Goal: Task Accomplishment & Management: Manage account settings

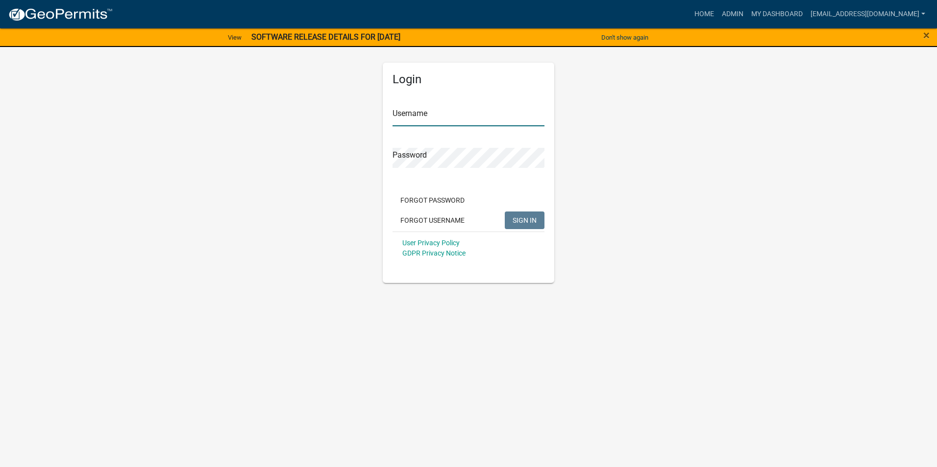
type input "[EMAIL_ADDRESS][DOMAIN_NAME]"
click at [530, 217] on span "SIGN IN" at bounding box center [525, 220] width 24 height 8
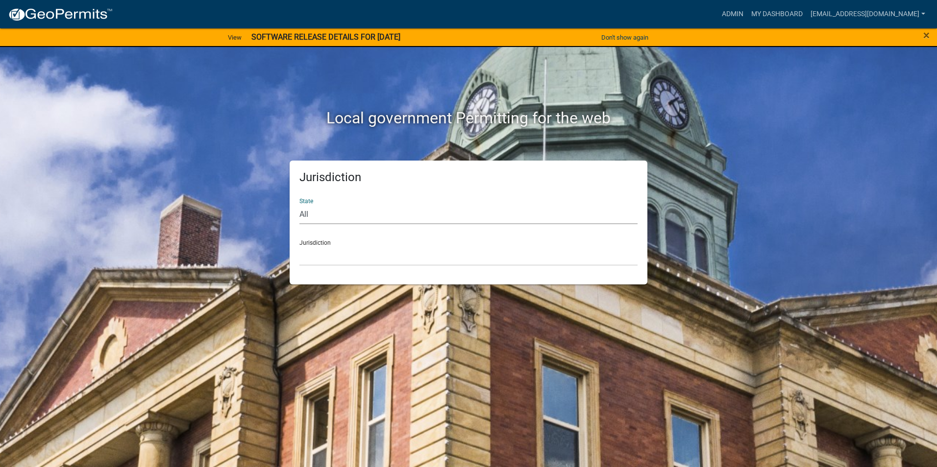
click at [467, 218] on select "All Colorado Georgia Indiana Iowa Kansas Minnesota Ohio South Carolina Wisconsin" at bounding box center [468, 214] width 338 height 20
select select "Iowa"
click at [299, 204] on select "All Colorado Georgia Indiana Iowa Kansas Minnesota Ohio South Carolina Wisconsin" at bounding box center [468, 214] width 338 height 20
click at [337, 265] on select "Boone County, Iowa Butler County, Iowa Cerro Gordo County, Iowa City of Harlan,…" at bounding box center [468, 256] width 338 height 20
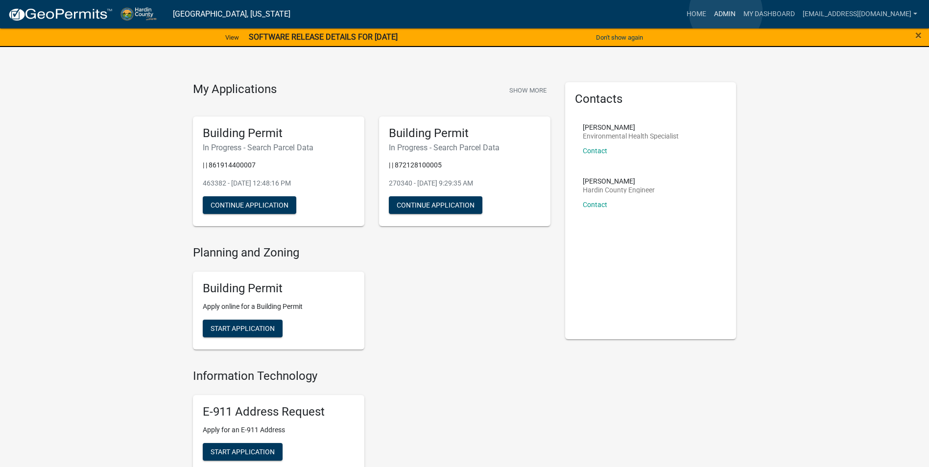
click at [726, 12] on link "Admin" at bounding box center [724, 14] width 29 height 19
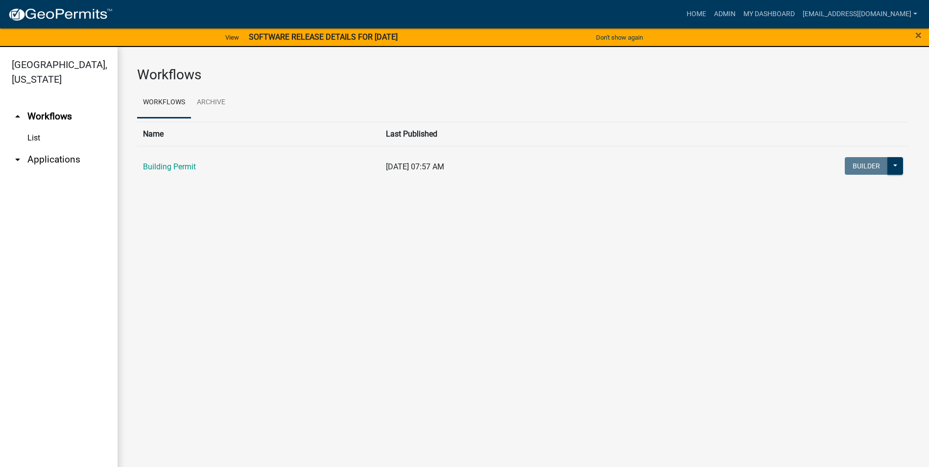
click at [21, 154] on icon "arrow_drop_down" at bounding box center [18, 160] width 12 height 12
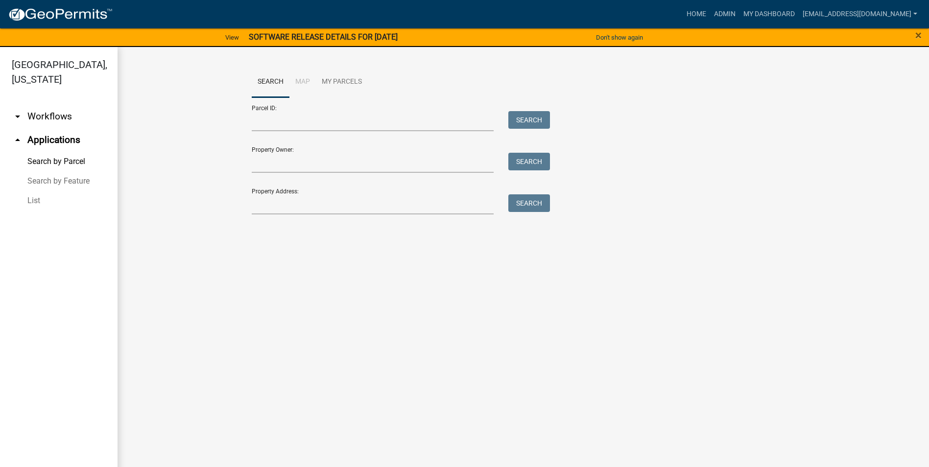
click at [32, 191] on link "List" at bounding box center [59, 201] width 118 height 20
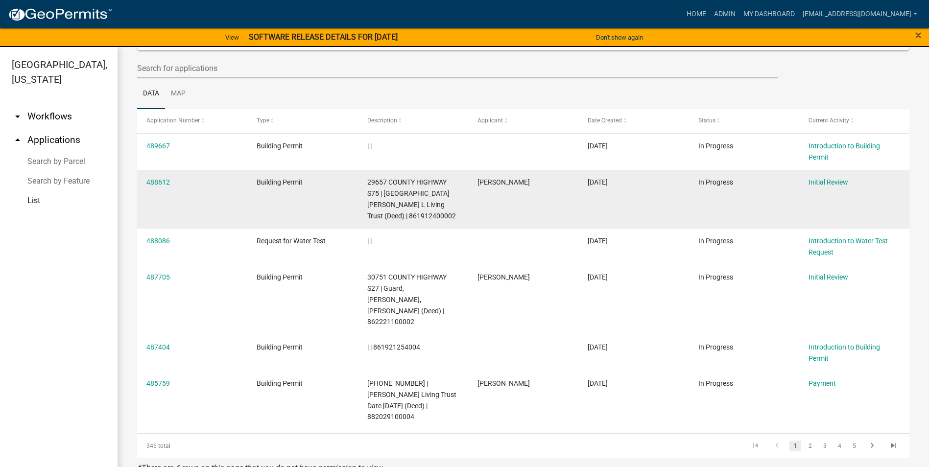
scroll to position [98, 0]
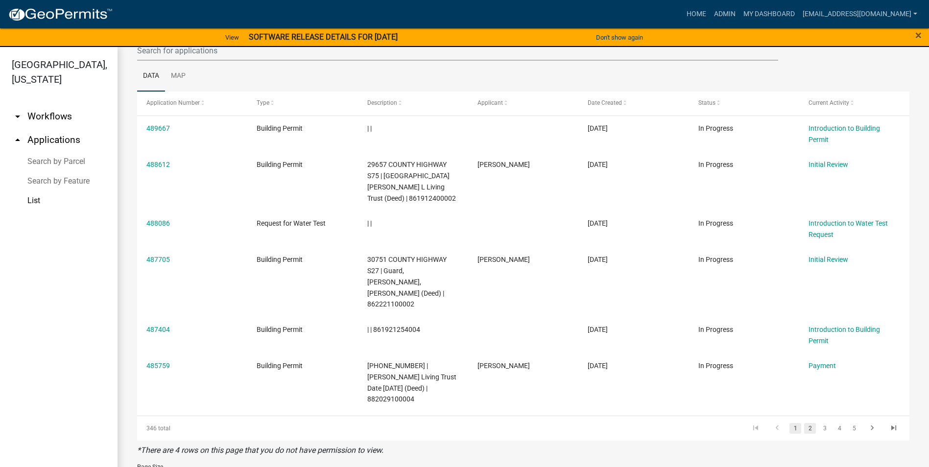
click at [805, 423] on link "2" at bounding box center [811, 428] width 12 height 11
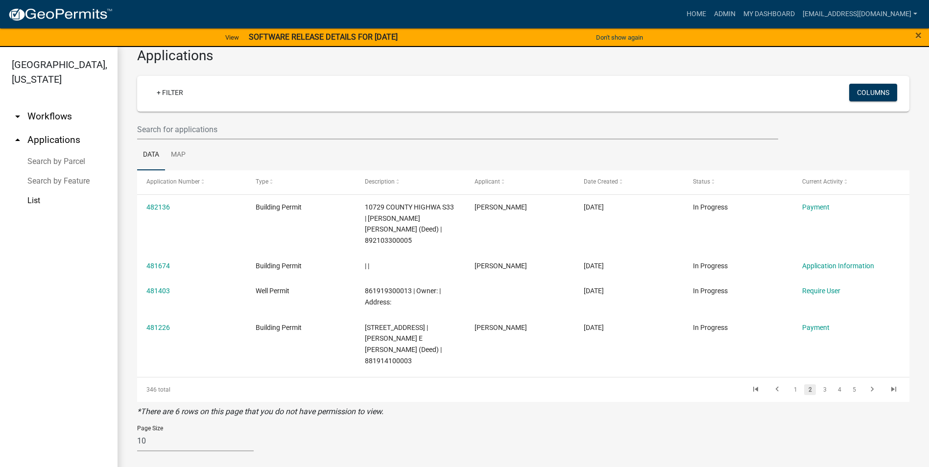
scroll to position [8, 0]
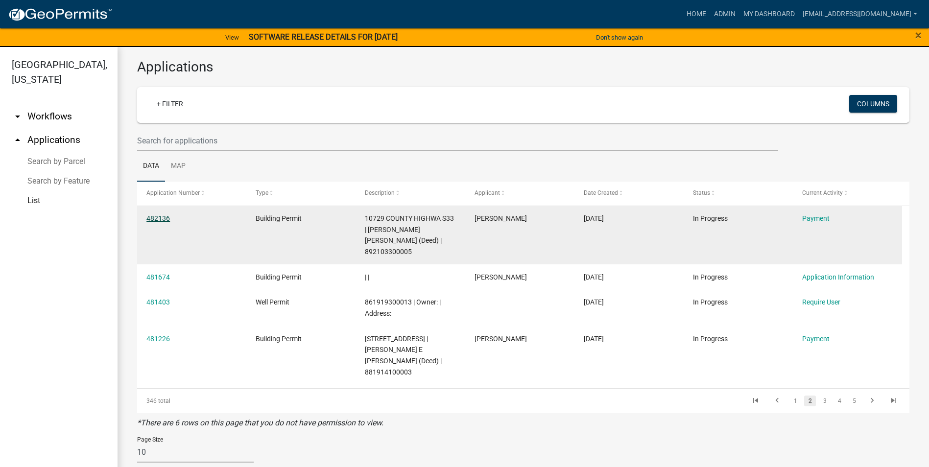
click at [151, 216] on link "482136" at bounding box center [159, 219] width 24 height 8
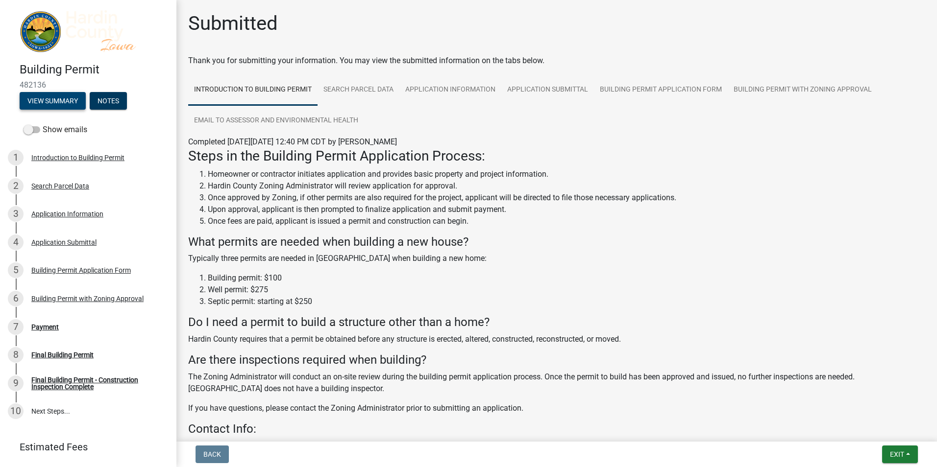
click at [59, 101] on button "View Summary" at bounding box center [53, 101] width 66 height 18
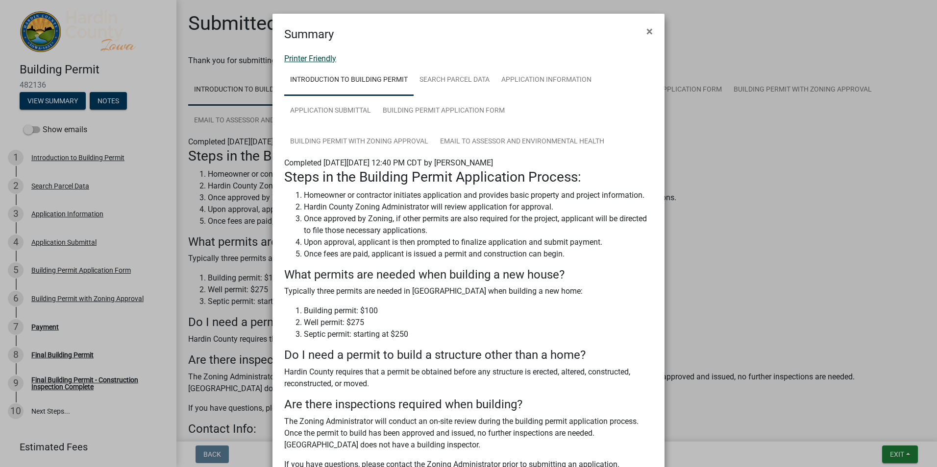
click at [313, 57] on link "Printer Friendly" at bounding box center [310, 58] width 52 height 9
click at [646, 30] on span "×" at bounding box center [649, 31] width 6 height 14
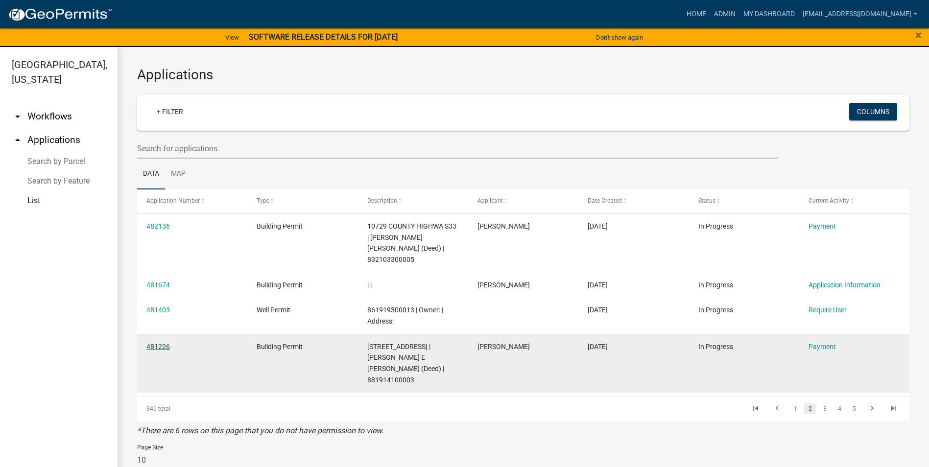
click at [160, 347] on link "481226" at bounding box center [159, 347] width 24 height 8
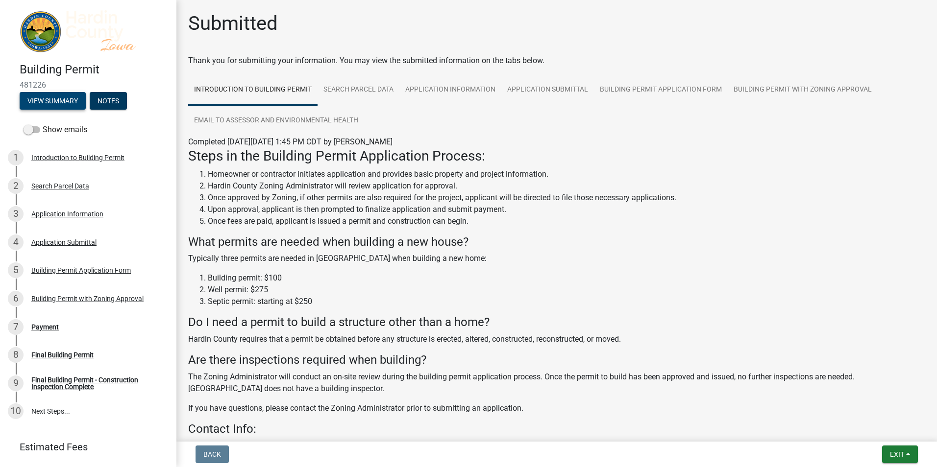
click at [60, 98] on button "View Summary" at bounding box center [53, 101] width 66 height 18
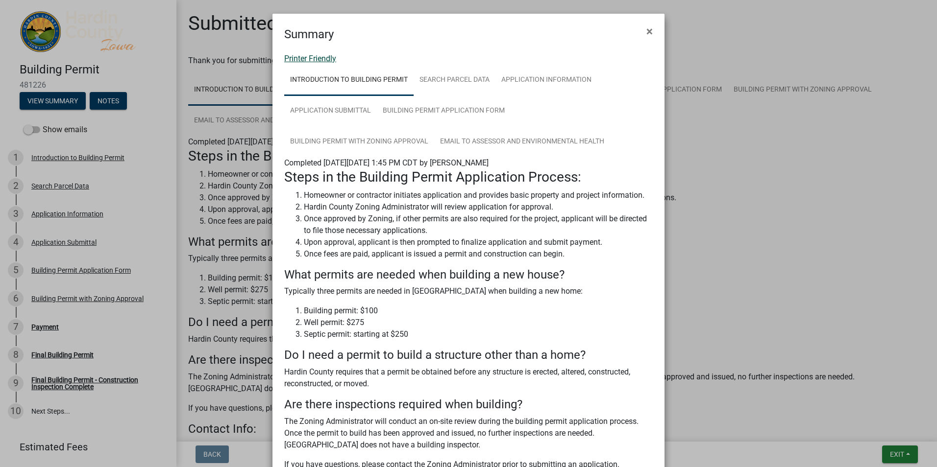
click at [312, 57] on link "Printer Friendly" at bounding box center [310, 58] width 52 height 9
click at [646, 30] on span "×" at bounding box center [649, 31] width 6 height 14
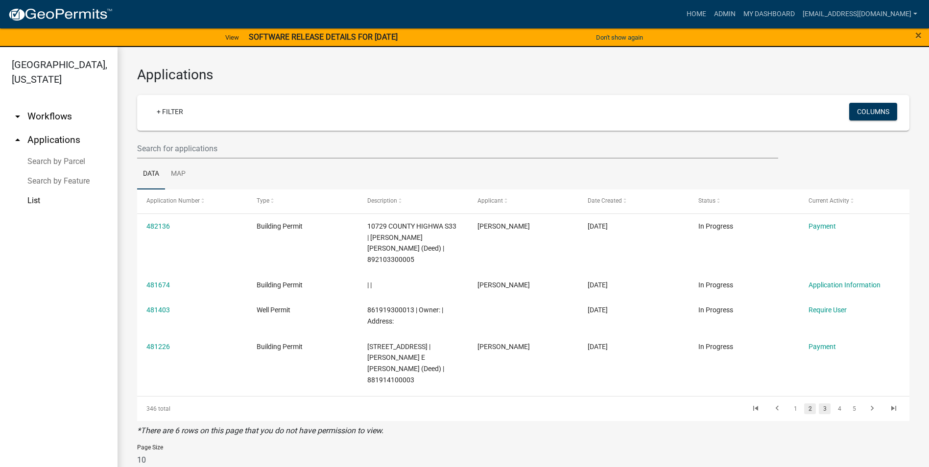
click at [819, 404] on link "3" at bounding box center [825, 409] width 12 height 11
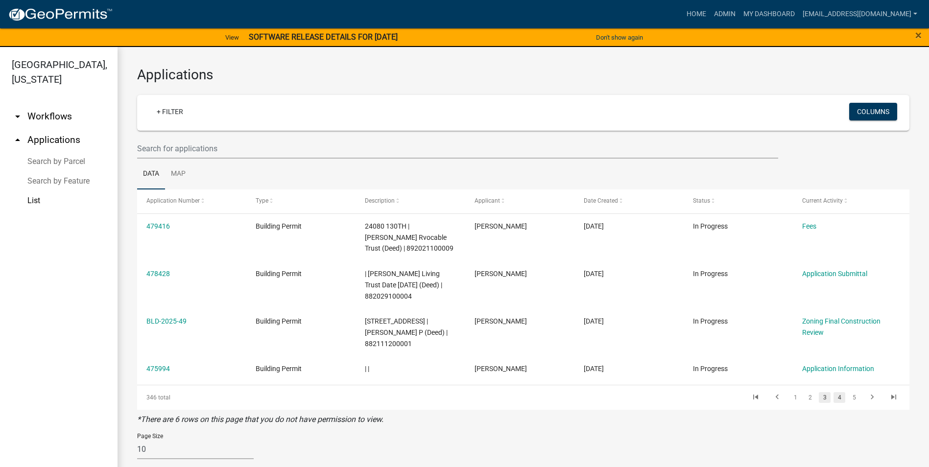
click at [834, 397] on link "4" at bounding box center [840, 397] width 12 height 11
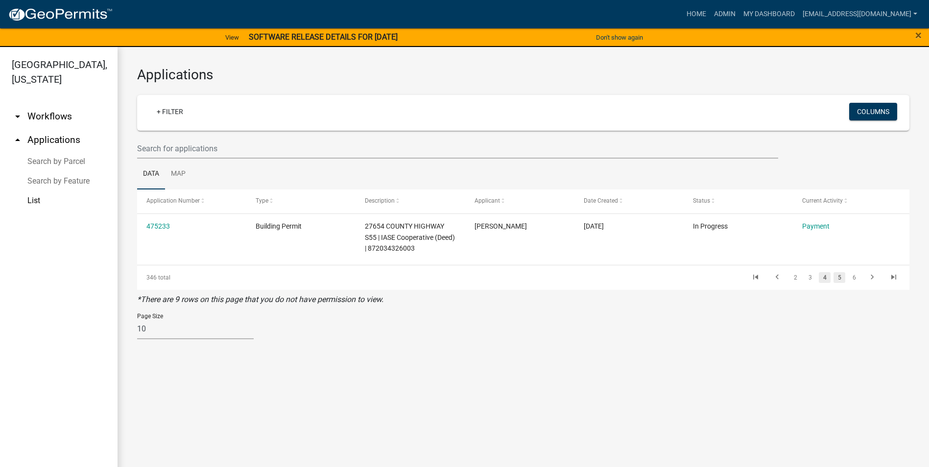
click at [841, 279] on link "5" at bounding box center [840, 277] width 12 height 11
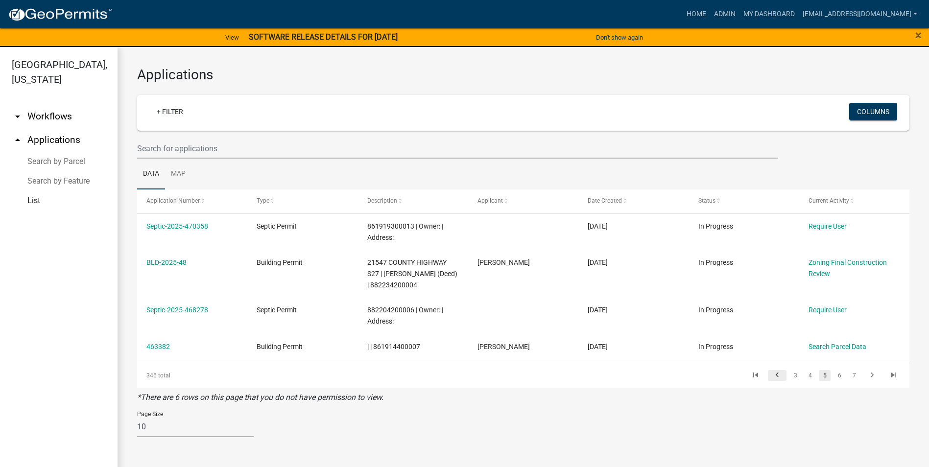
click at [779, 378] on icon "go to previous page" at bounding box center [777, 377] width 13 height 12
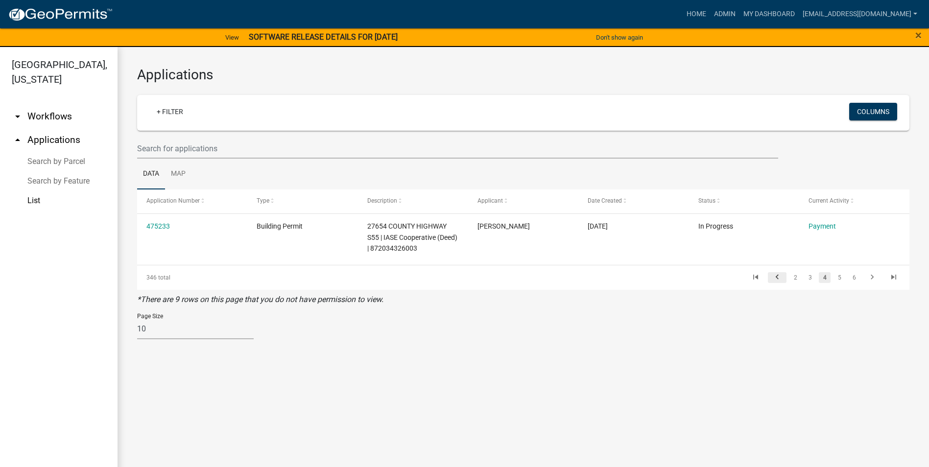
click at [779, 275] on icon "go to previous page" at bounding box center [777, 279] width 13 height 12
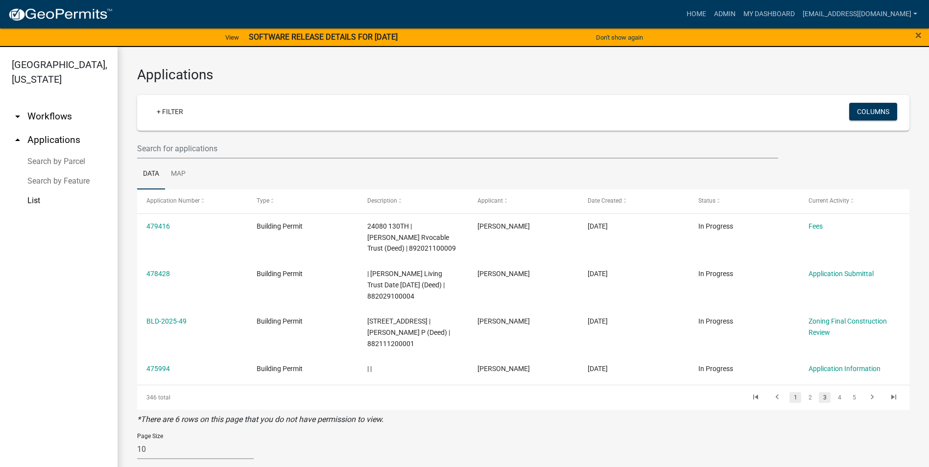
click at [790, 398] on link "1" at bounding box center [796, 397] width 12 height 11
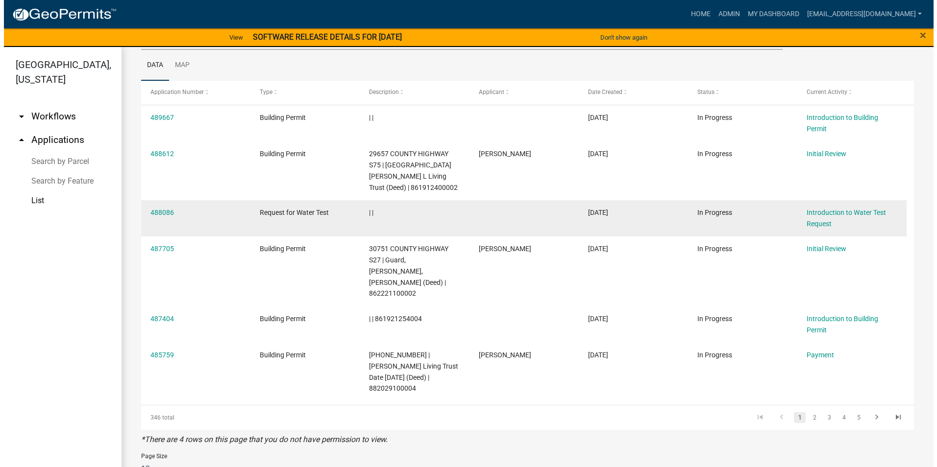
scroll to position [125, 0]
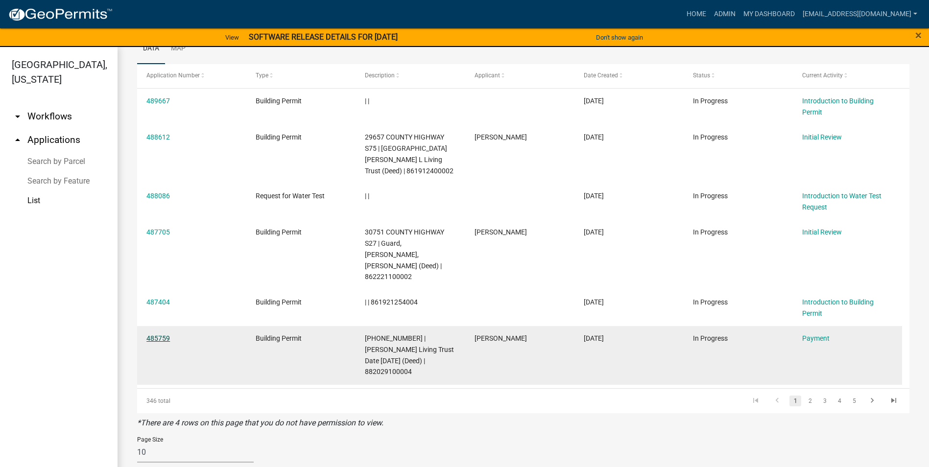
click at [156, 335] on link "485759" at bounding box center [159, 339] width 24 height 8
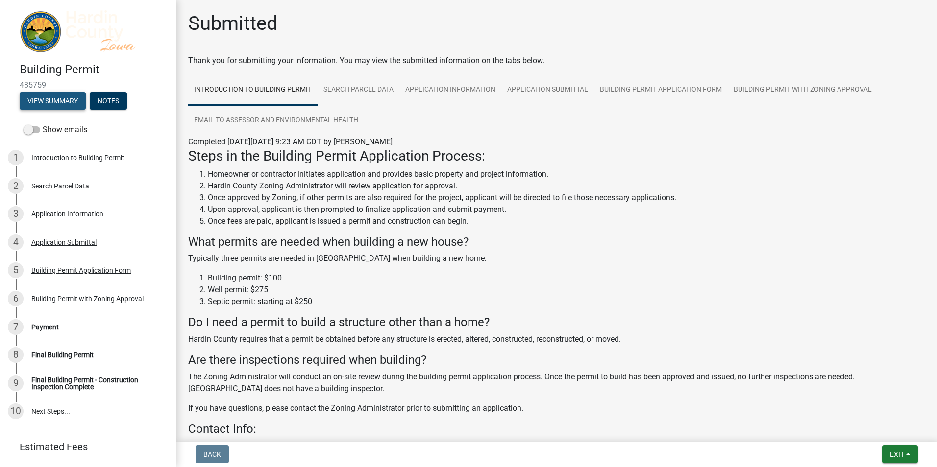
click at [64, 97] on button "View Summary" at bounding box center [53, 101] width 66 height 18
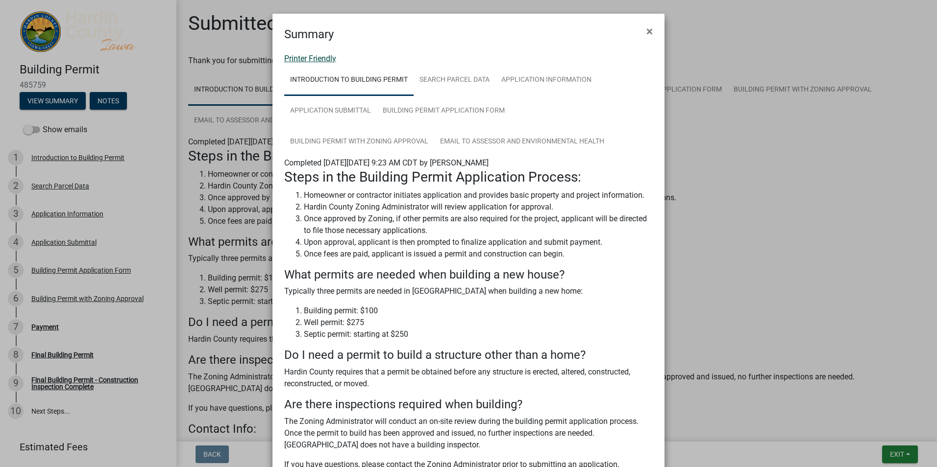
click at [316, 57] on link "Printer Friendly" at bounding box center [310, 58] width 52 height 9
click at [646, 30] on span "×" at bounding box center [649, 31] width 6 height 14
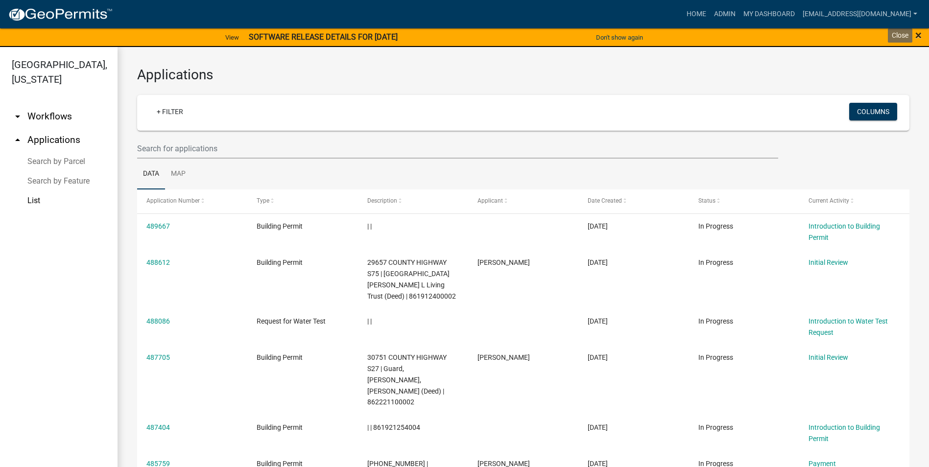
click at [918, 37] on span "×" at bounding box center [919, 35] width 6 height 14
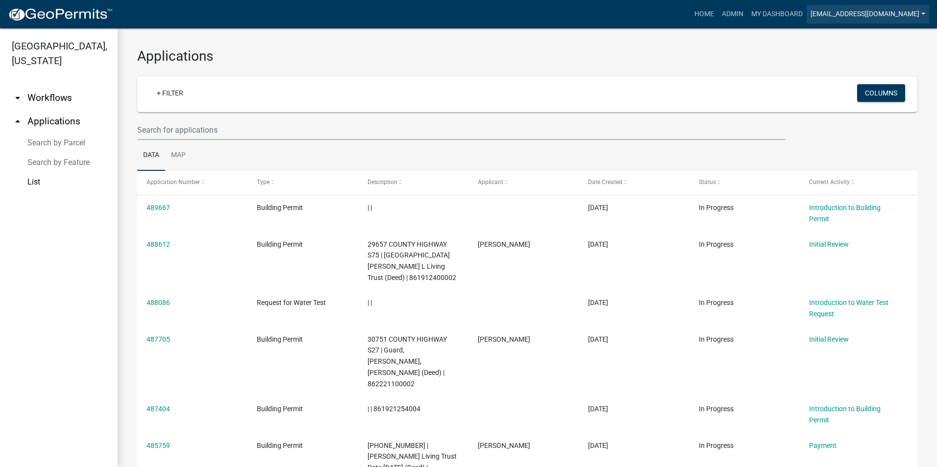
click at [919, 14] on link "[EMAIL_ADDRESS][DOMAIN_NAME]" at bounding box center [868, 14] width 122 height 19
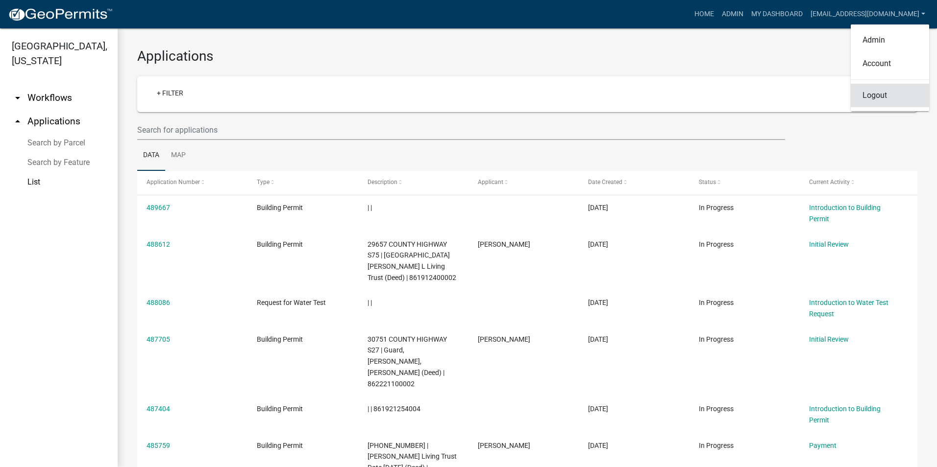
click at [867, 102] on link "Logout" at bounding box center [890, 96] width 78 height 24
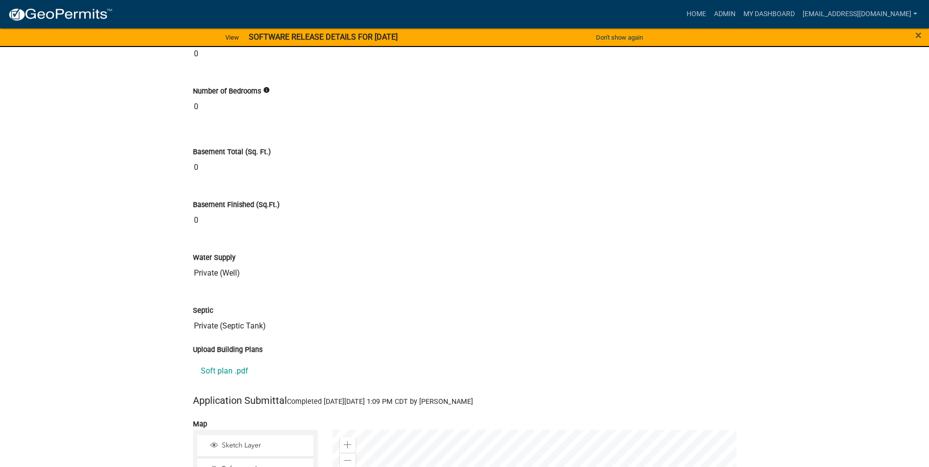
scroll to position [3038, 0]
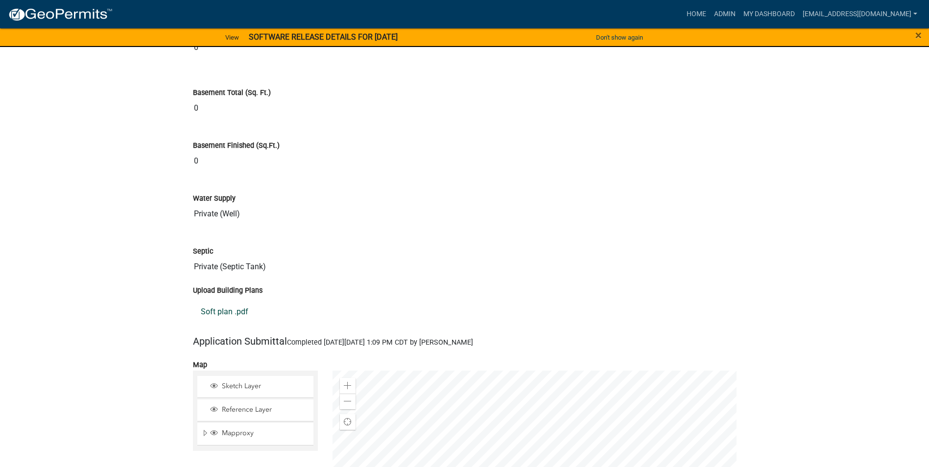
click at [217, 314] on link "Soft plan .pdf" at bounding box center [465, 312] width 544 height 24
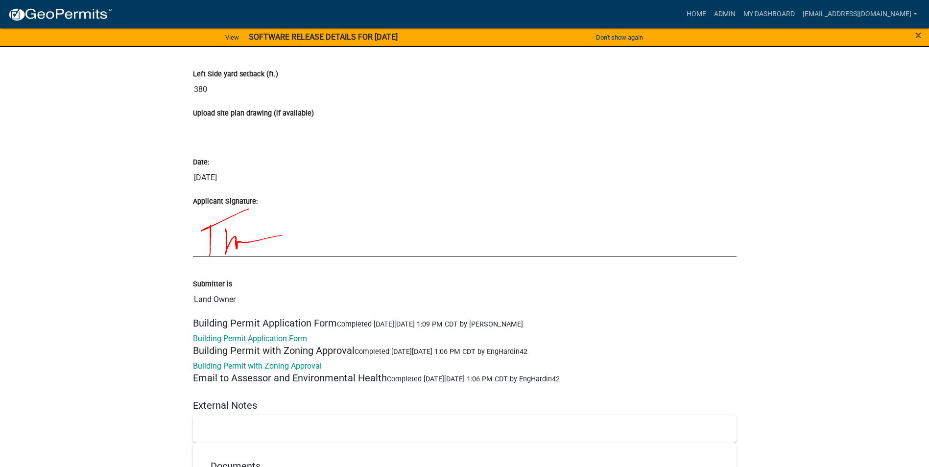
scroll to position [3856, 0]
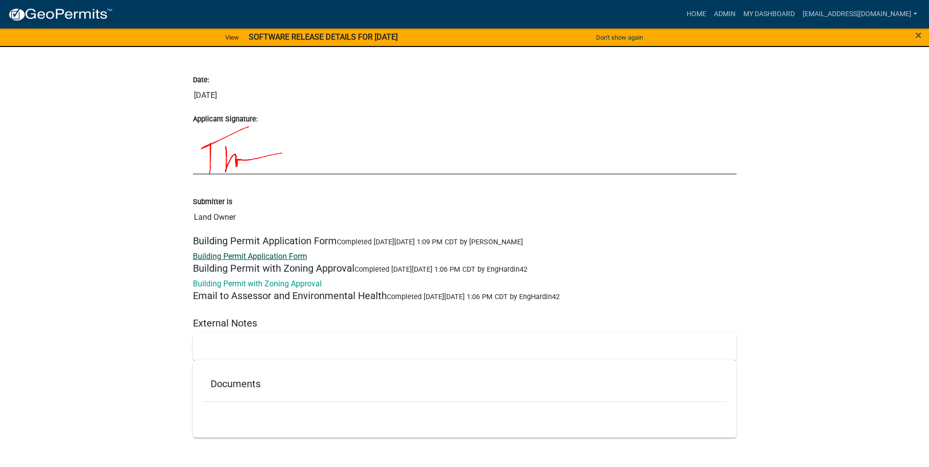
click at [261, 258] on link "Building Permit Application Form" at bounding box center [250, 256] width 114 height 9
click at [297, 285] on link "Building Permit with Zoning Approval" at bounding box center [257, 283] width 129 height 9
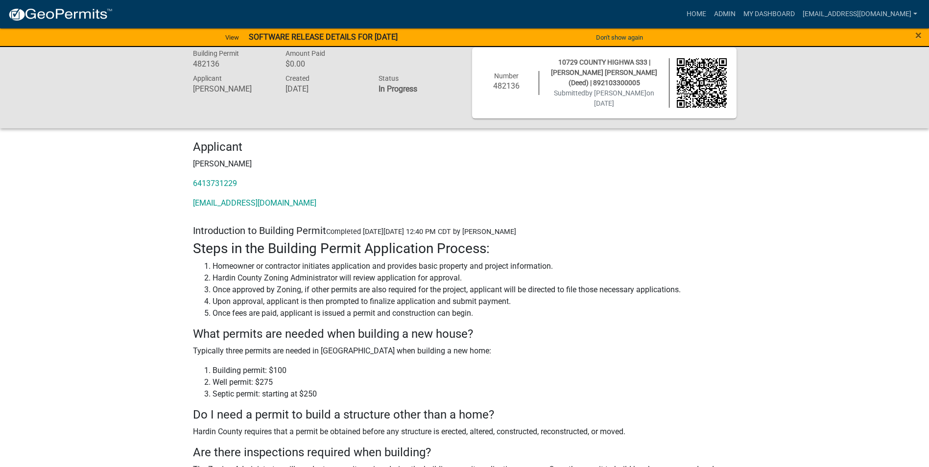
scroll to position [0, 0]
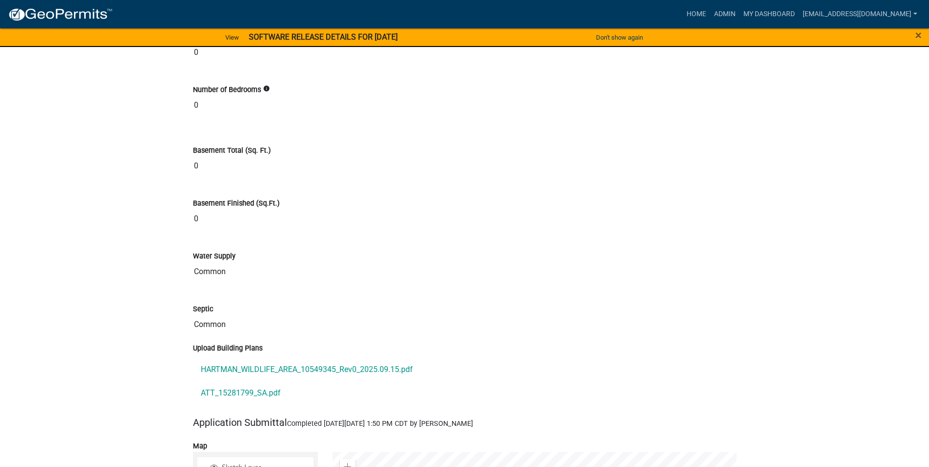
scroll to position [3038, 0]
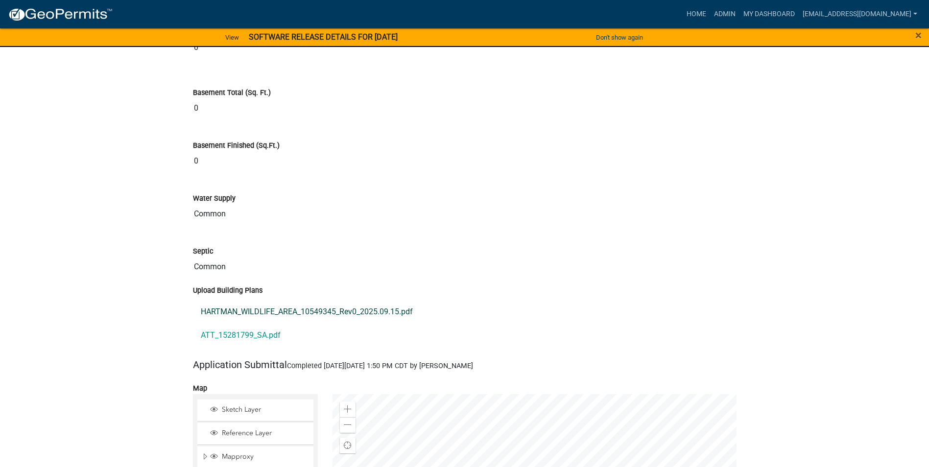
click at [372, 309] on link "HARTMAN_WILDLIFE_AREA_10549345_Rev0_2025.09.15.pdf" at bounding box center [465, 312] width 544 height 24
click at [247, 334] on link "ATT_15281799_SA.pdf" at bounding box center [465, 336] width 544 height 24
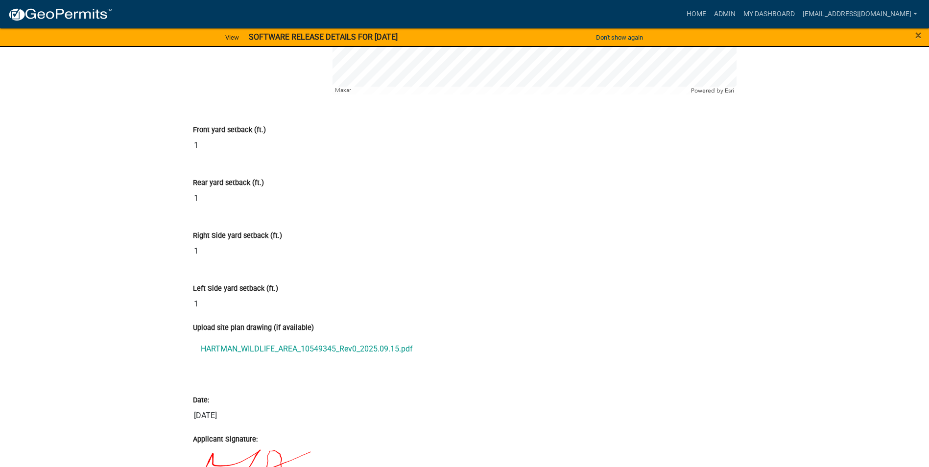
scroll to position [3675, 0]
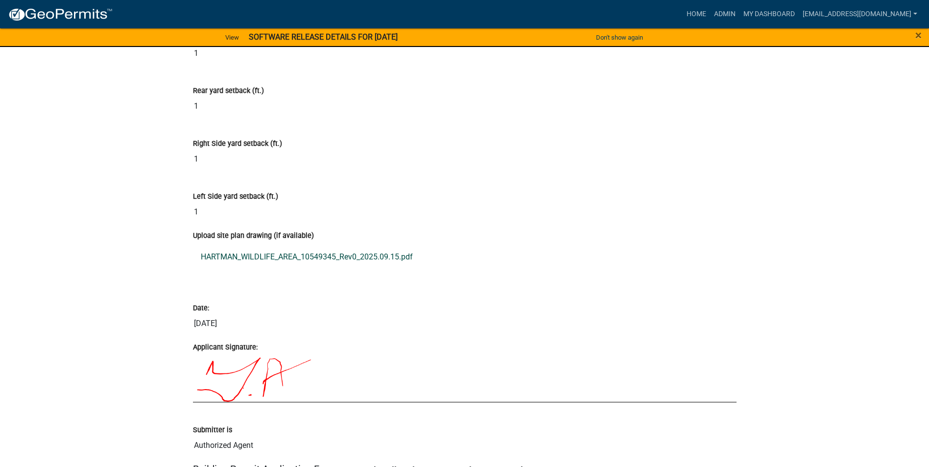
click at [345, 252] on link "HARTMAN_WILDLIFE_AREA_10549345_Rev0_2025.09.15.pdf" at bounding box center [465, 257] width 544 height 24
click at [401, 252] on link "HARTMAN_WILDLIFE_AREA_10549345_Rev0_2025.09.15.pdf" at bounding box center [465, 257] width 544 height 24
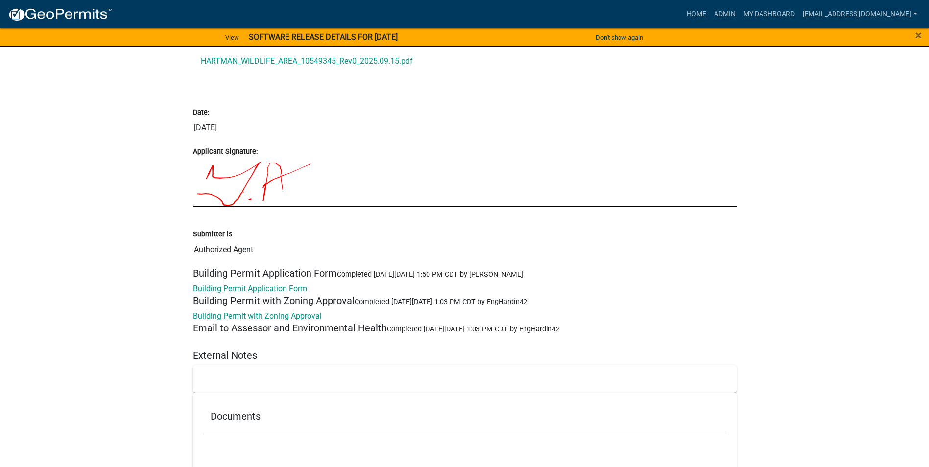
scroll to position [3901, 0]
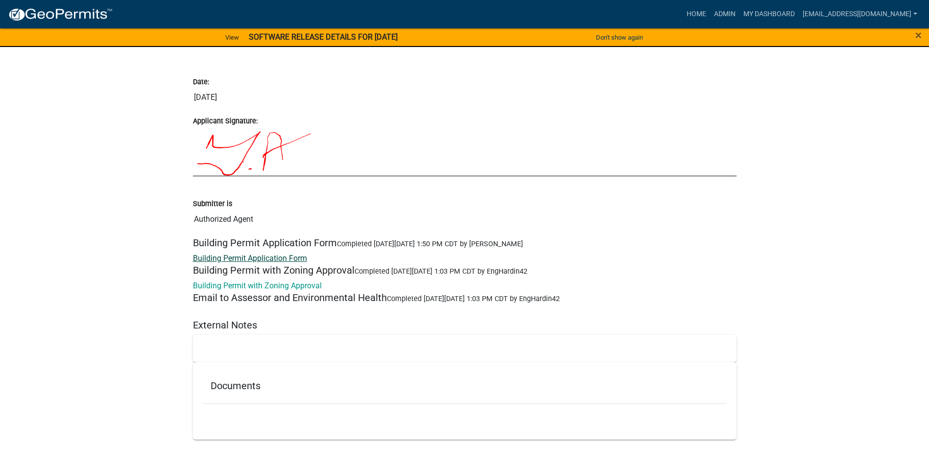
click at [290, 256] on link "Building Permit Application Form" at bounding box center [250, 258] width 114 height 9
click at [268, 285] on link "Building Permit with Zoning Approval" at bounding box center [257, 285] width 129 height 9
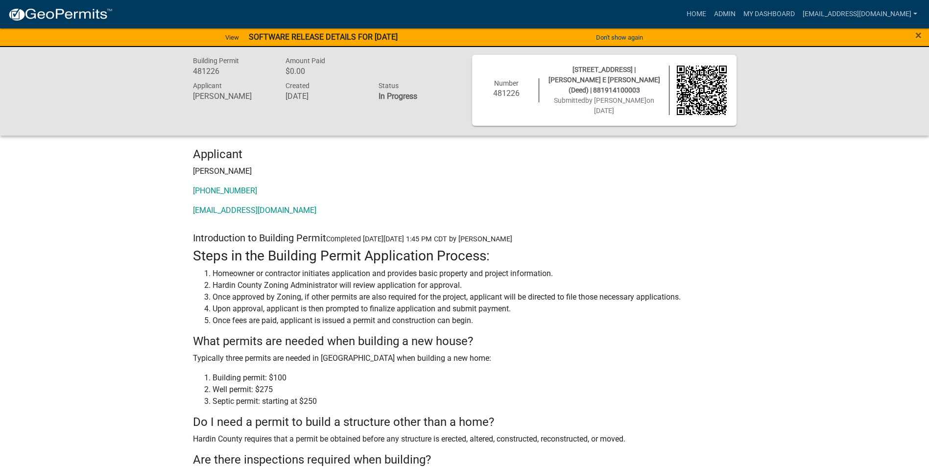
scroll to position [0, 0]
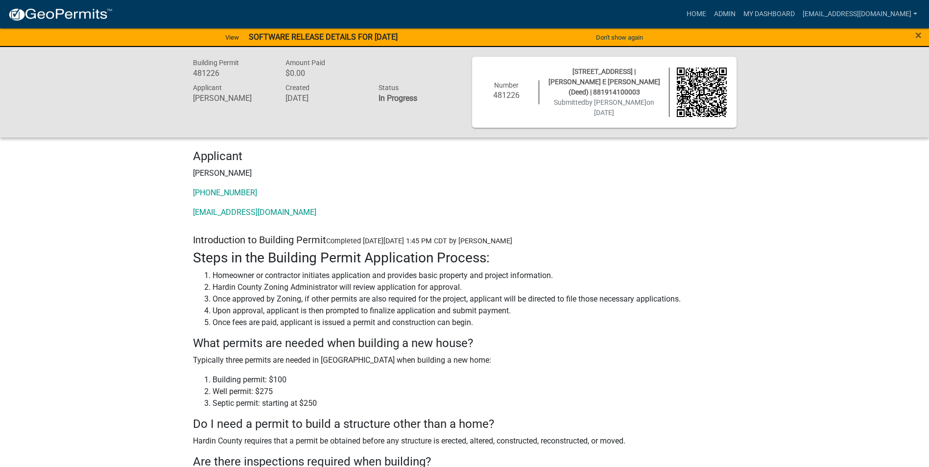
click at [373, 37] on strong "SOFTWARE RELEASE DETAILS FOR [DATE]" at bounding box center [323, 36] width 149 height 9
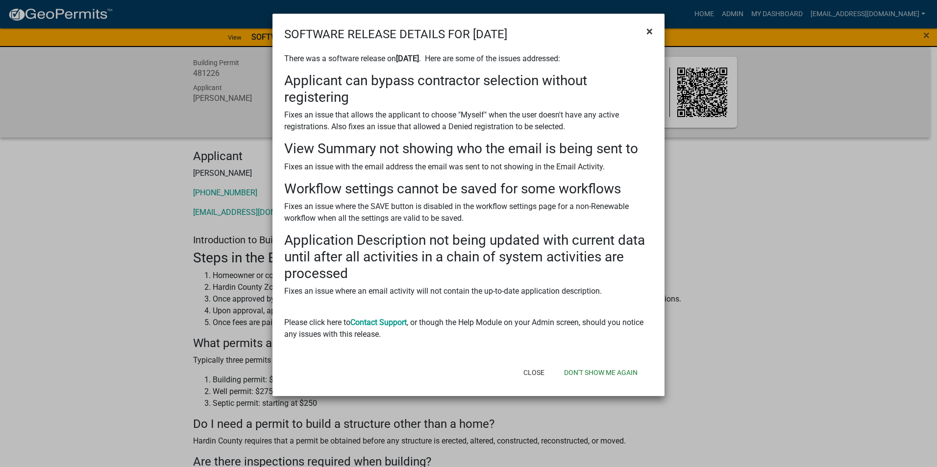
click at [649, 31] on span "×" at bounding box center [649, 31] width 6 height 14
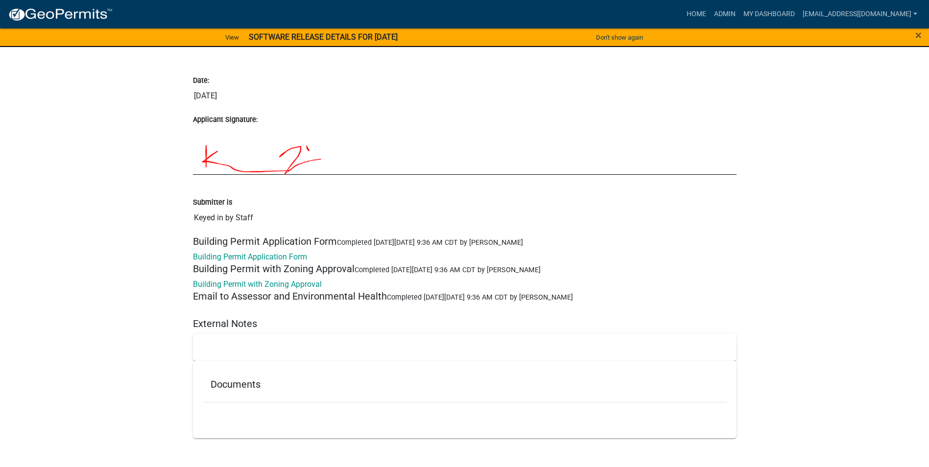
scroll to position [3837, 0]
